Goal: Browse casually: Explore the website without a specific task or goal

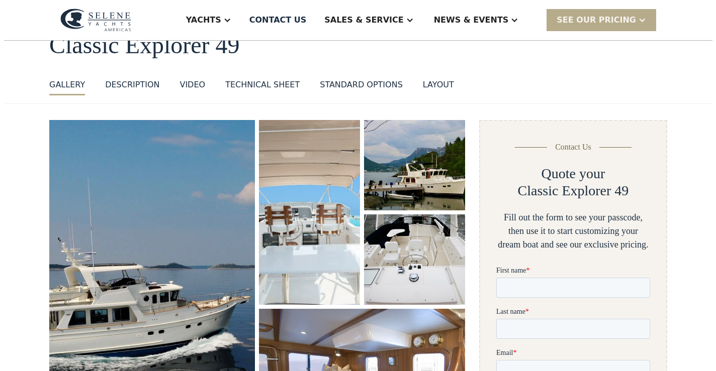
scroll to position [176, 0]
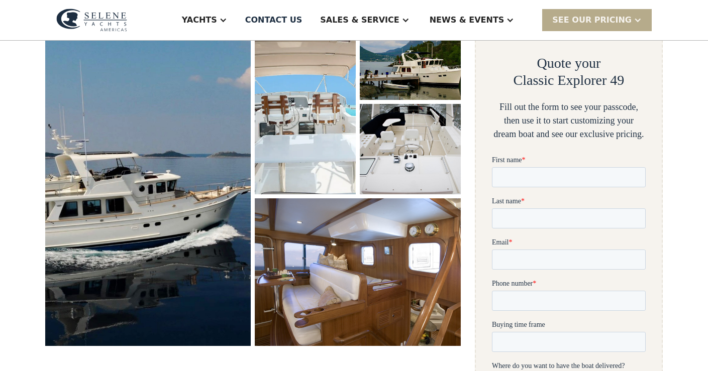
click at [194, 176] on img "open lightbox" at bounding box center [148, 177] width 218 height 357
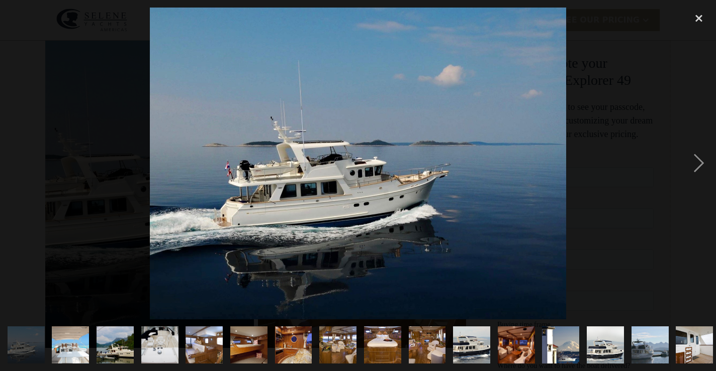
click at [115, 330] on img "show item 3 of 25" at bounding box center [115, 345] width 56 height 37
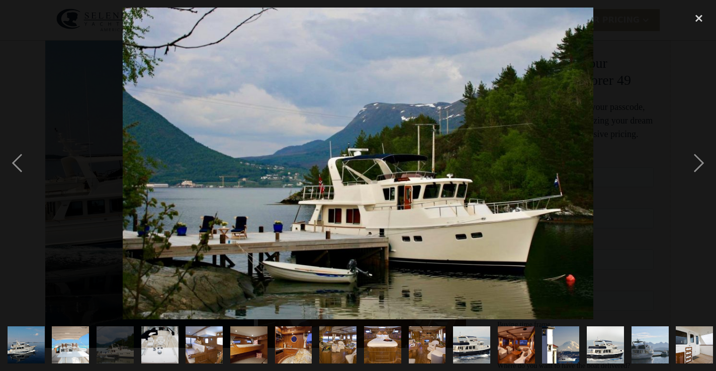
click at [148, 333] on img "show item 4 of 25" at bounding box center [160, 345] width 50 height 37
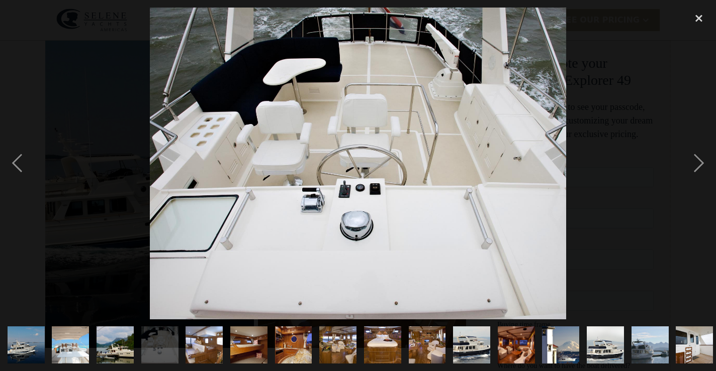
click at [208, 343] on img "show item 5 of 25" at bounding box center [204, 345] width 52 height 37
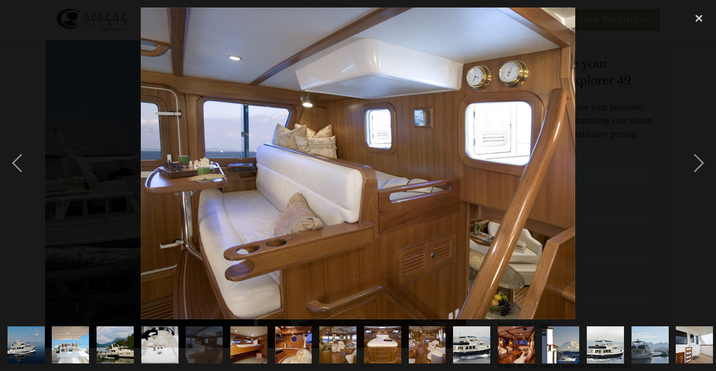
click at [235, 345] on img "show item 6 of 25" at bounding box center [248, 345] width 55 height 37
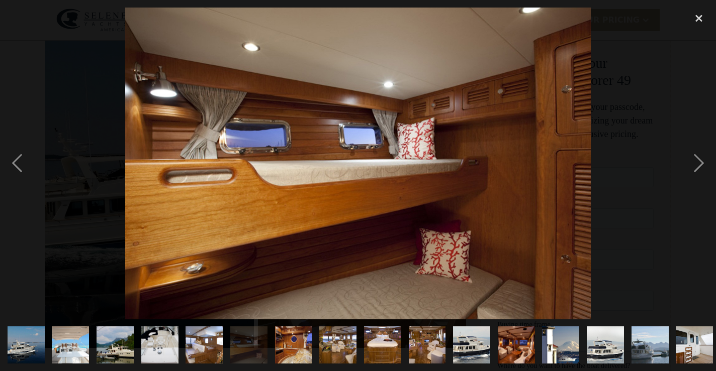
click at [307, 337] on img "show item 7 of 25" at bounding box center [293, 345] width 56 height 37
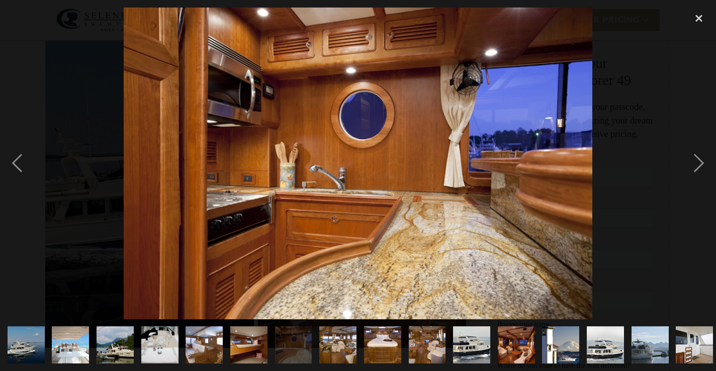
click at [379, 346] on img "show item 9 of 25" at bounding box center [382, 345] width 56 height 37
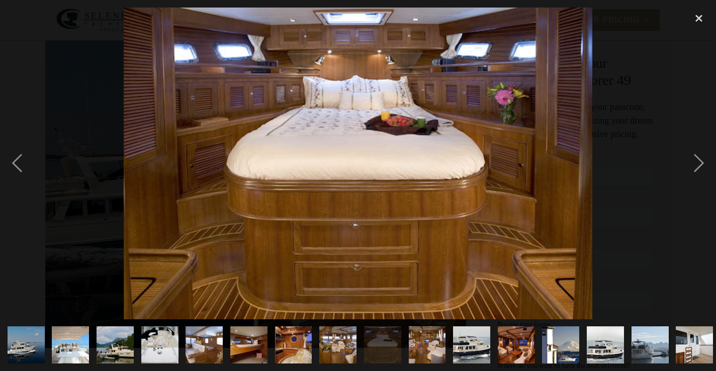
click at [429, 344] on img "show item 10 of 25" at bounding box center [427, 345] width 56 height 37
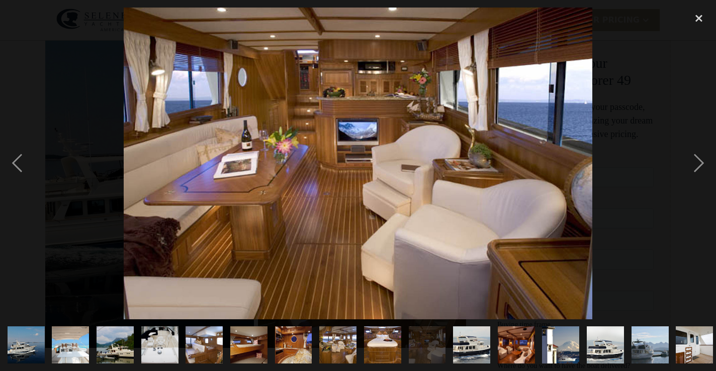
click at [460, 342] on img "show item 11 of 25" at bounding box center [471, 345] width 56 height 37
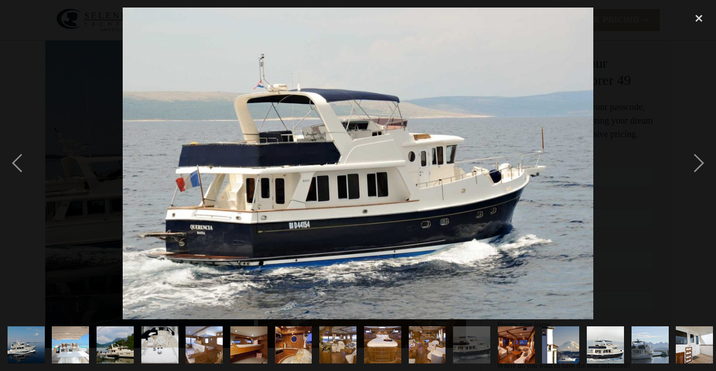
click at [531, 333] on img "show item 12 of 25" at bounding box center [516, 345] width 56 height 37
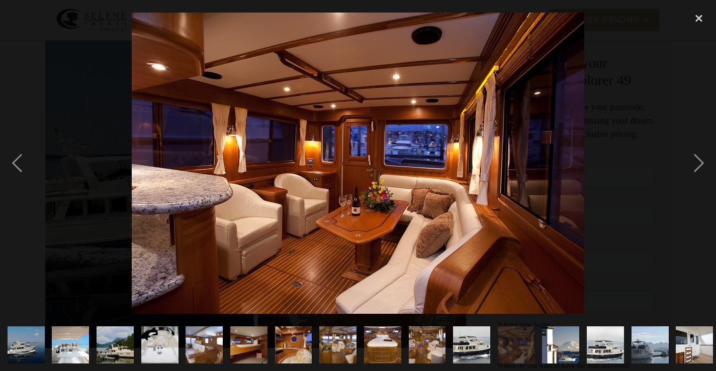
click at [559, 335] on img "show item 13 of 25" at bounding box center [561, 345] width 56 height 37
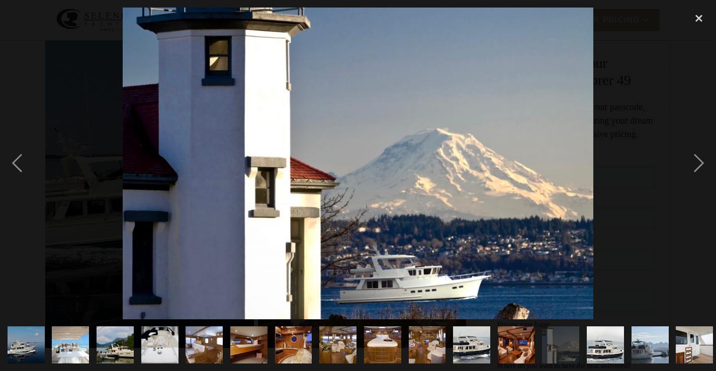
click at [591, 335] on img "show item 14 of 25" at bounding box center [605, 345] width 56 height 37
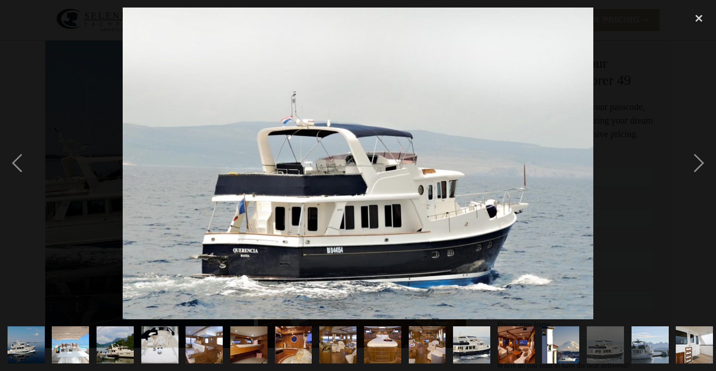
click at [645, 333] on img "show item 15 of 25" at bounding box center [650, 345] width 56 height 37
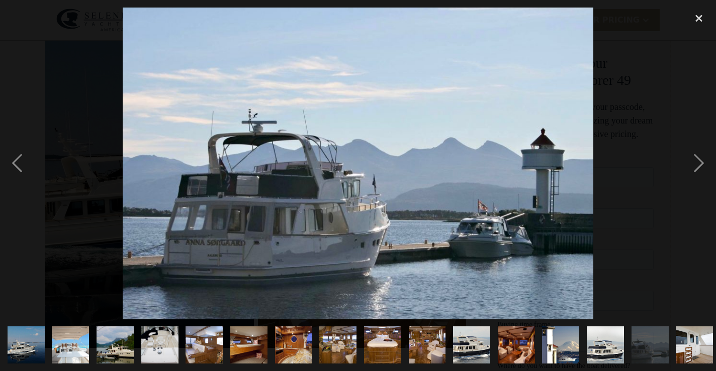
click at [681, 337] on img "show item 16 of 25" at bounding box center [694, 345] width 56 height 37
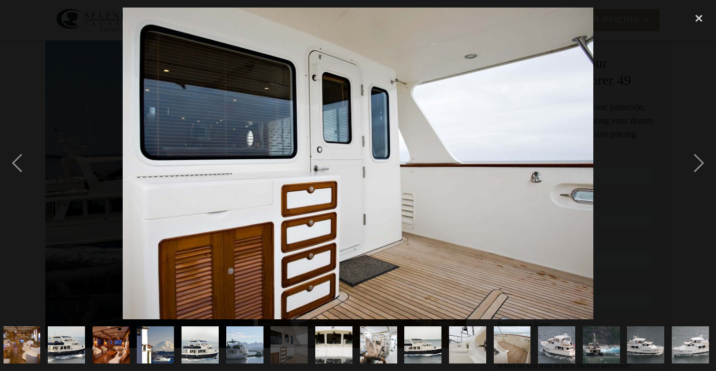
scroll to position [0, 406]
click at [455, 334] on img "show item 20 of 25" at bounding box center [467, 345] width 56 height 37
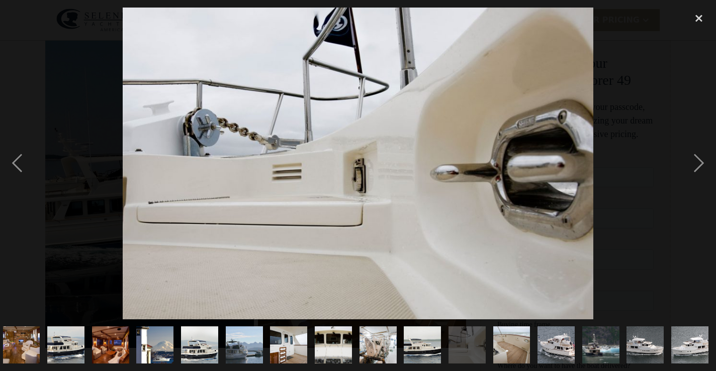
click at [516, 337] on img "show item 21 of 25" at bounding box center [511, 345] width 50 height 37
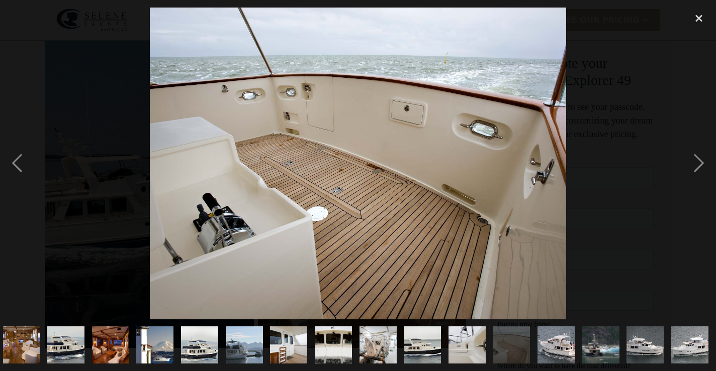
click at [339, 334] on img "show item 17 of 25" at bounding box center [333, 345] width 56 height 37
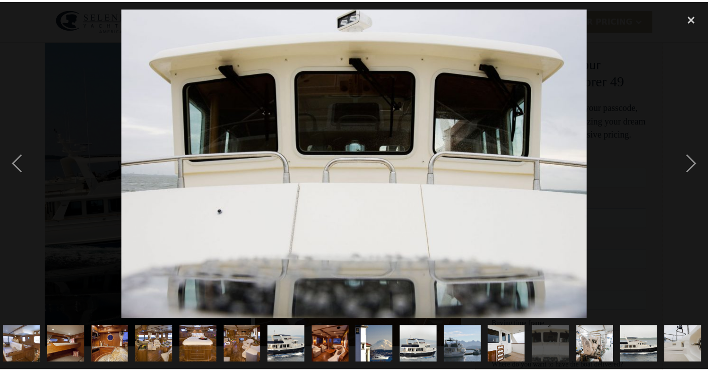
scroll to position [0, 0]
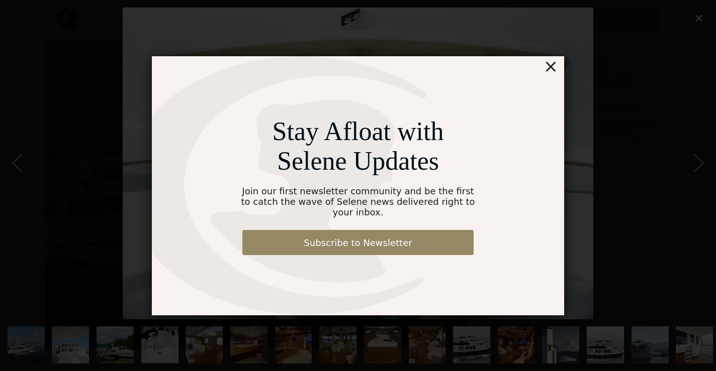
click at [554, 75] on div "×" at bounding box center [550, 66] width 15 height 20
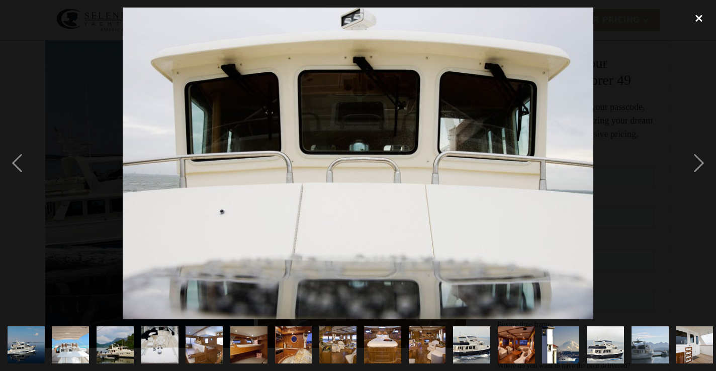
click at [696, 18] on div "close lightbox" at bounding box center [698, 19] width 34 height 22
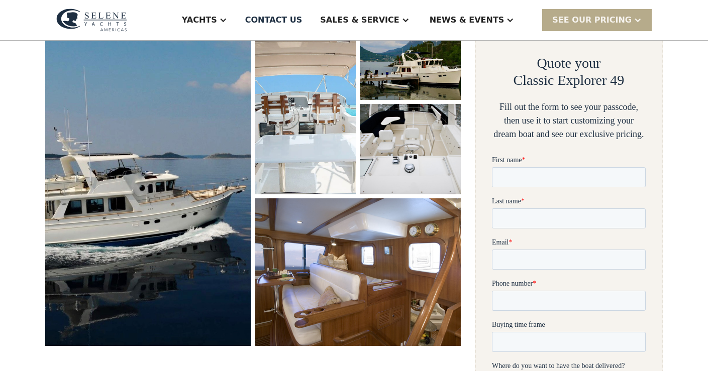
scroll to position [179, 0]
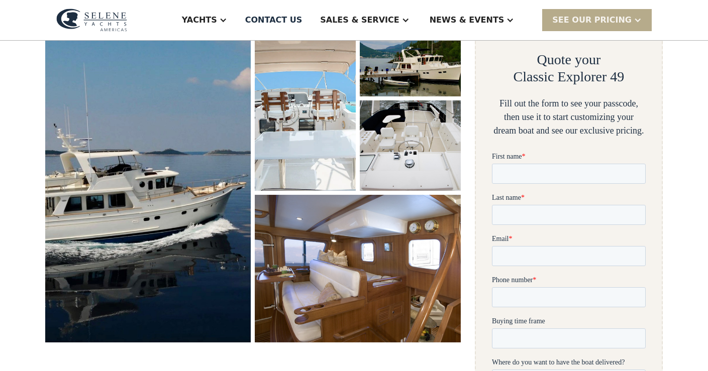
click at [106, 20] on img at bounding box center [91, 20] width 71 height 23
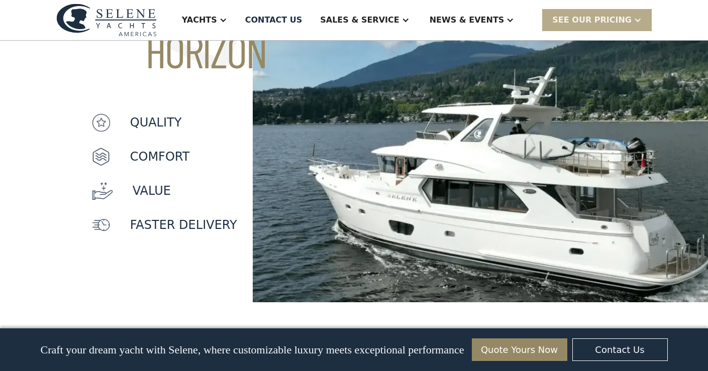
scroll to position [835, 0]
